Goal: Check status: Check status

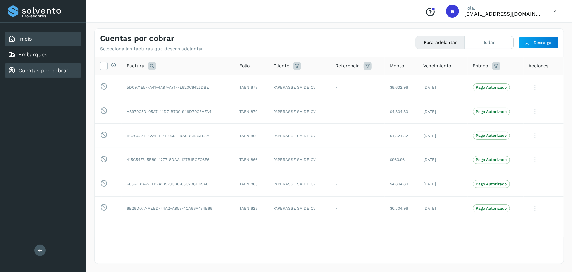
click at [25, 33] on div "Inicio" at bounding box center [43, 39] width 77 height 14
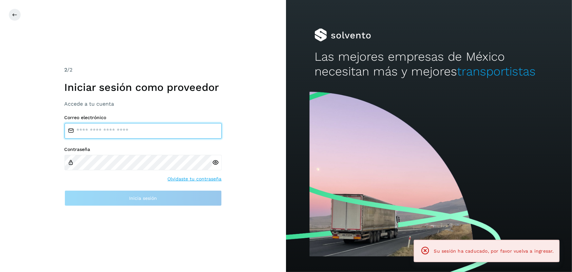
click at [121, 133] on input "email" at bounding box center [143, 131] width 157 height 16
type input "**********"
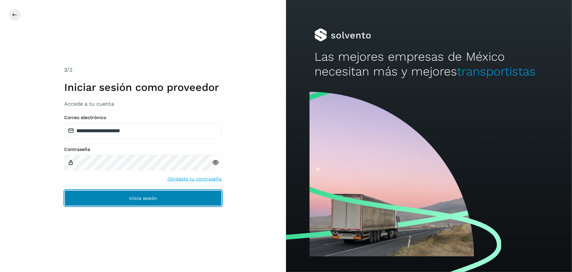
click at [146, 197] on span "Inicia sesión" at bounding box center [143, 198] width 28 height 5
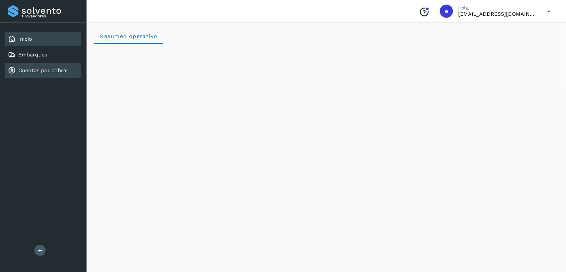
click at [38, 70] on link "Cuentas por cobrar" at bounding box center [43, 70] width 50 height 6
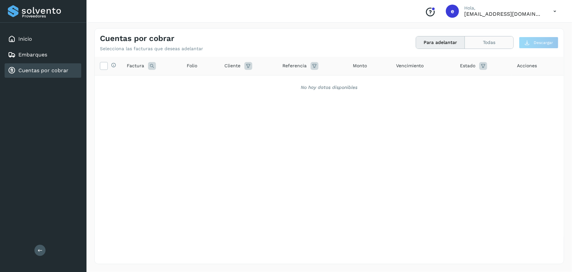
click at [498, 42] on button "Todas" at bounding box center [489, 42] width 48 height 12
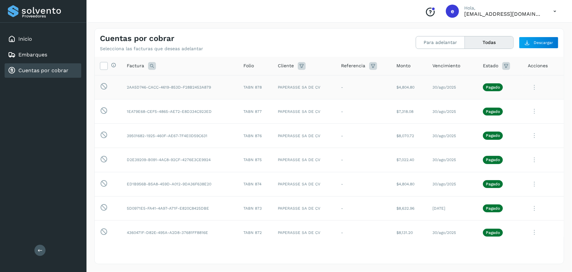
click at [528, 86] on icon at bounding box center [534, 87] width 13 height 13
click at [505, 128] on button "C.Solvento" at bounding box center [519, 128] width 78 height 13
click at [528, 89] on icon at bounding box center [534, 87] width 13 height 13
click at [497, 141] on button "CEP" at bounding box center [519, 141] width 78 height 12
click at [439, 42] on button "Para adelantar" at bounding box center [440, 42] width 49 height 12
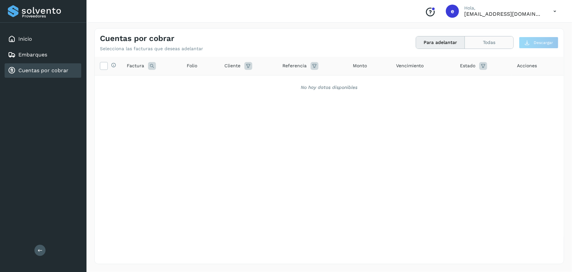
click at [503, 40] on button "Todas" at bounding box center [489, 42] width 48 height 12
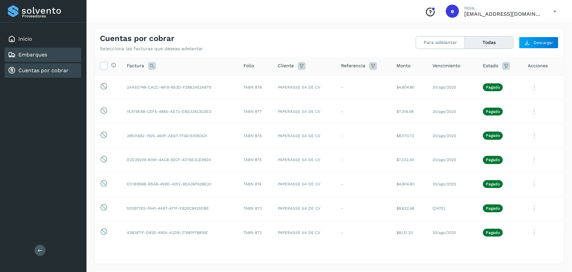
click at [31, 54] on link "Embarques" at bounding box center [32, 54] width 29 height 6
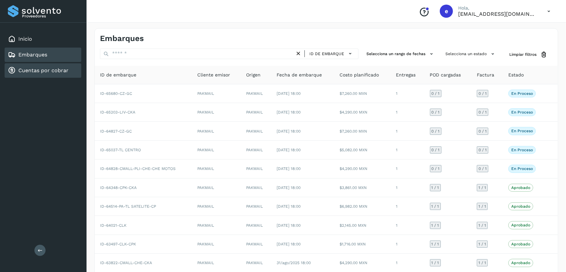
click at [27, 70] on link "Cuentas por cobrar" at bounding box center [43, 70] width 50 height 6
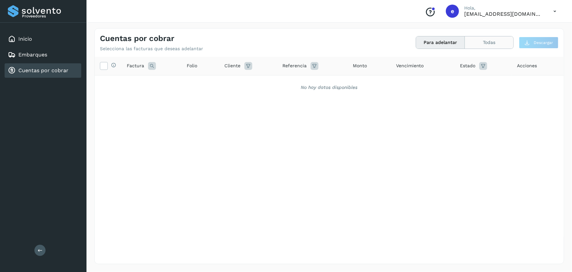
click at [494, 42] on button "Todas" at bounding box center [489, 42] width 48 height 12
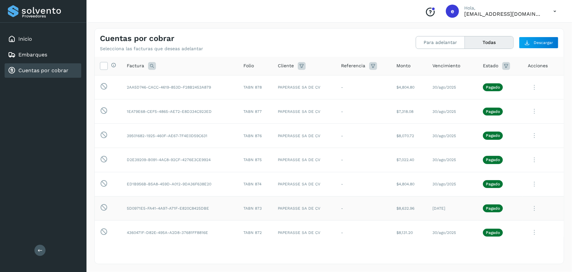
click at [530, 208] on icon at bounding box center [534, 207] width 13 height 13
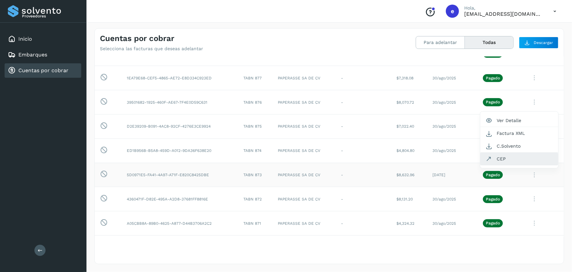
click at [500, 156] on button "CEP" at bounding box center [519, 158] width 78 height 12
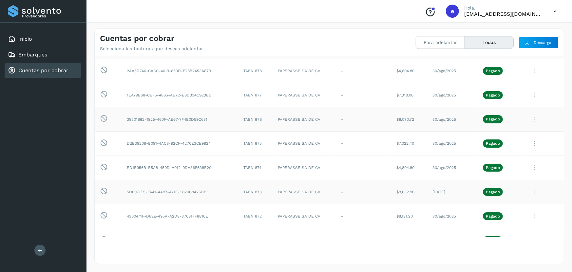
scroll to position [0, 0]
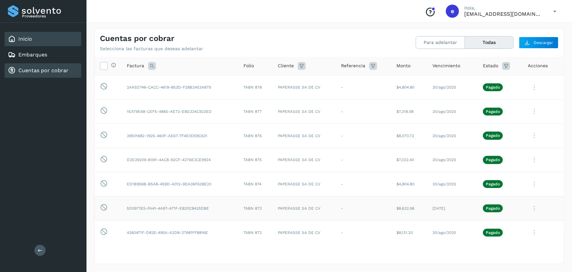
click at [32, 38] on div "Inicio" at bounding box center [43, 39] width 77 height 14
